Goal: Transaction & Acquisition: Obtain resource

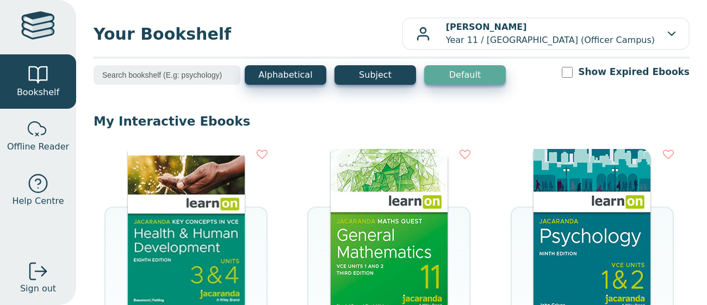
scroll to position [233, 0]
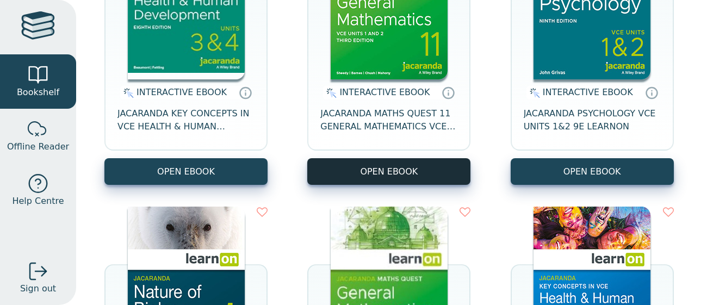
click at [336, 162] on button "OPEN EBOOK" at bounding box center [388, 171] width 163 height 27
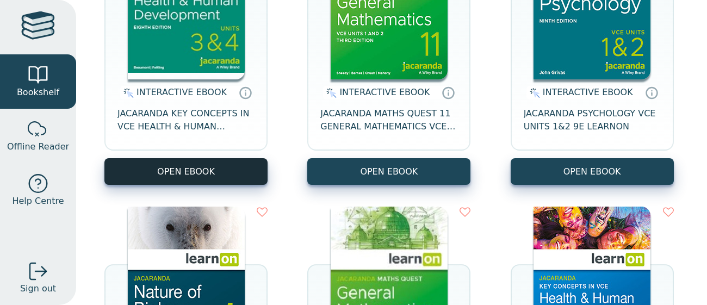
click at [211, 175] on button "OPEN EBOOK" at bounding box center [185, 171] width 163 height 27
